Goal: Task Accomplishment & Management: Manage account settings

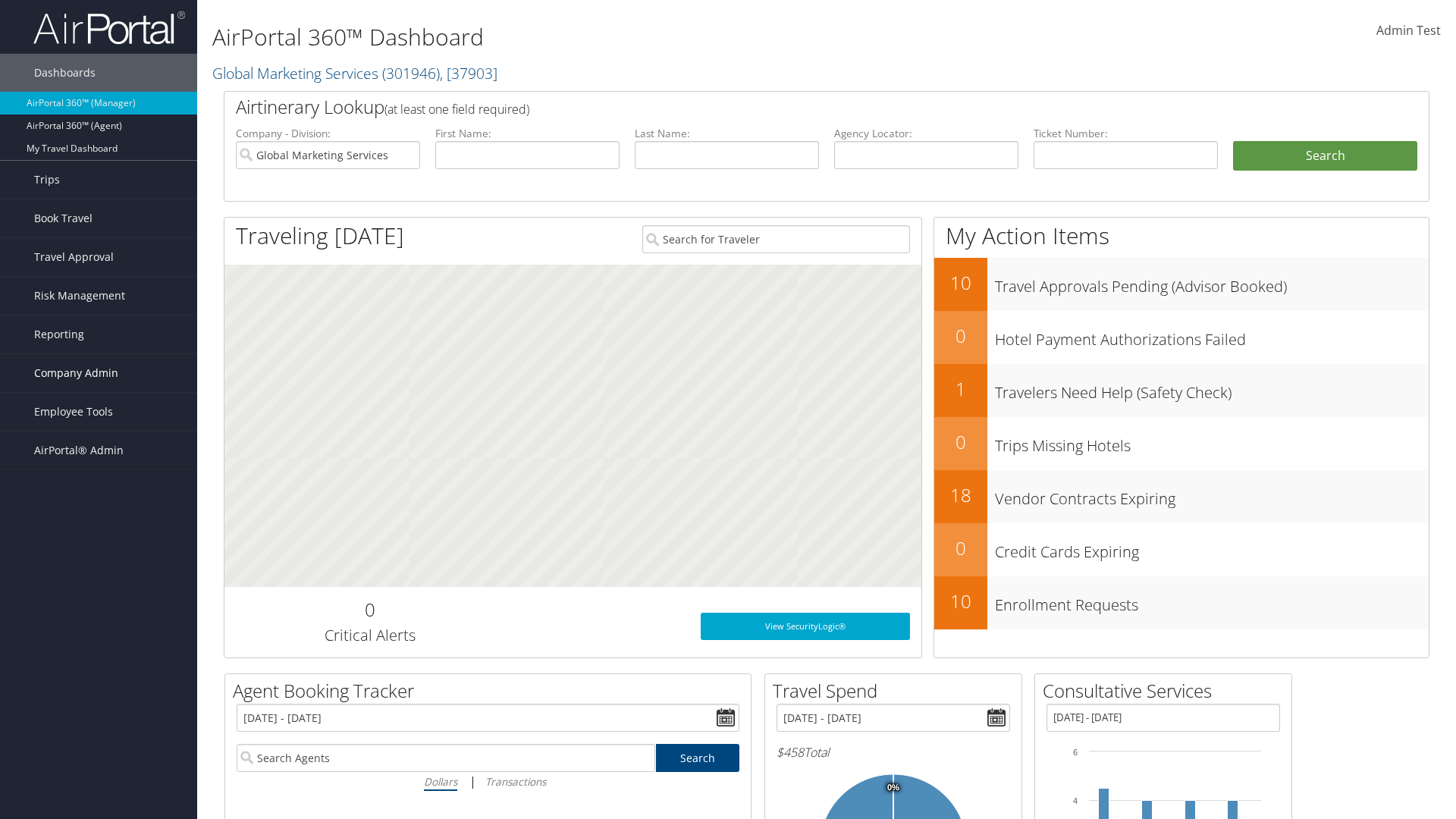
click at [99, 373] on span "Company Admin" at bounding box center [76, 373] width 84 height 38
click at [99, 449] on link "People" at bounding box center [99, 449] width 198 height 23
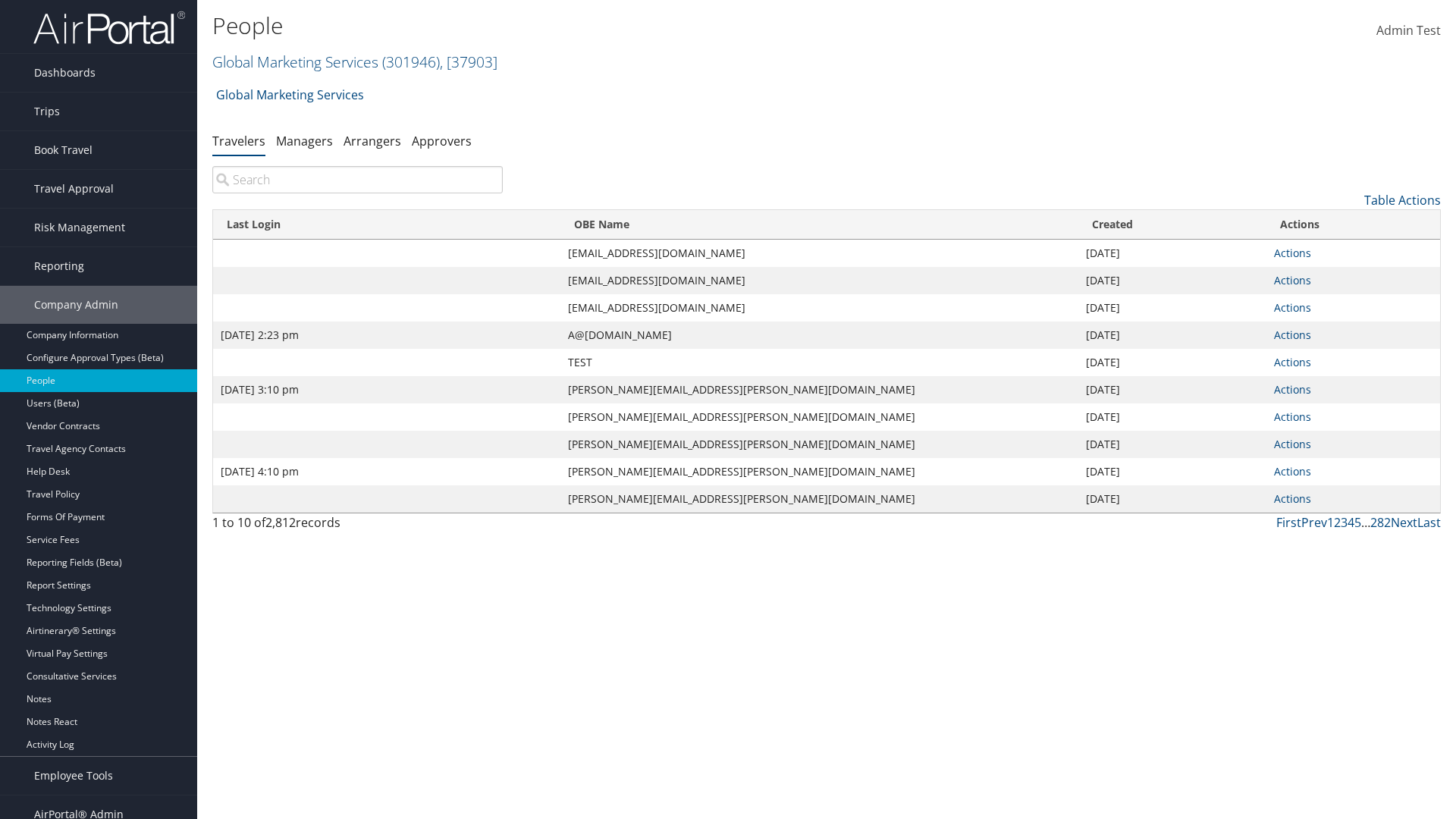
click at [357, 180] on input "search" at bounding box center [357, 180] width 290 height 27
type input "Sep 17, 2020 2:23 pm"
